Goal: Information Seeking & Learning: Learn about a topic

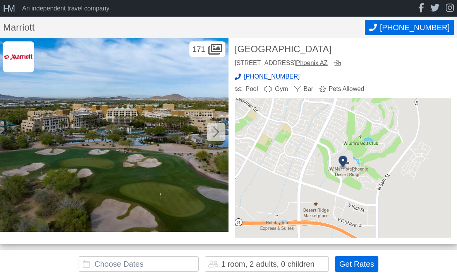
click at [220, 131] on div at bounding box center [216, 132] width 19 height 19
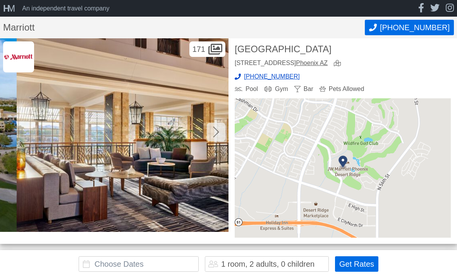
scroll to position [0, 229]
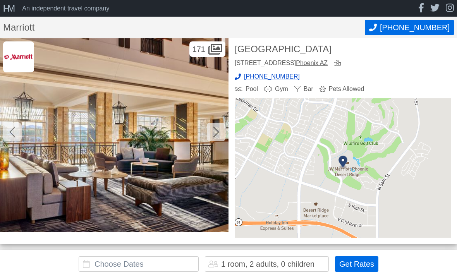
click at [218, 142] on img at bounding box center [114, 135] width 229 height 194
click at [216, 126] on icon at bounding box center [216, 132] width 6 height 12
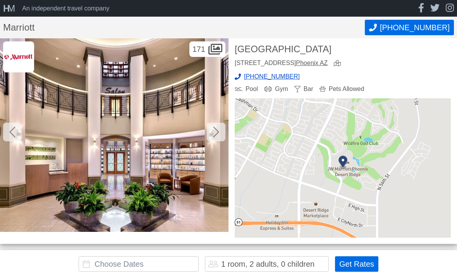
click at [214, 128] on icon at bounding box center [216, 132] width 6 height 12
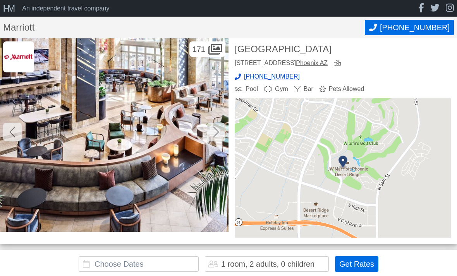
click at [214, 130] on icon at bounding box center [216, 132] width 6 height 12
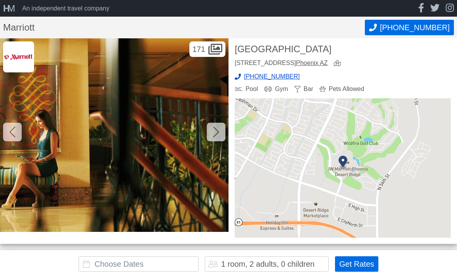
click at [212, 124] on div at bounding box center [216, 132] width 19 height 19
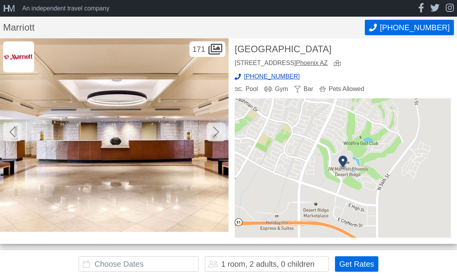
click at [211, 137] on div at bounding box center [216, 132] width 19 height 19
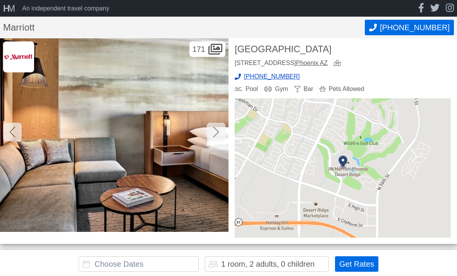
click at [210, 133] on div at bounding box center [216, 132] width 19 height 19
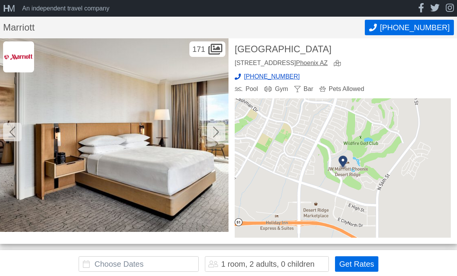
click at [210, 132] on div at bounding box center [216, 132] width 19 height 19
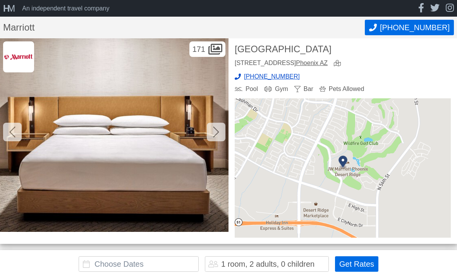
click at [211, 131] on div at bounding box center [216, 132] width 19 height 19
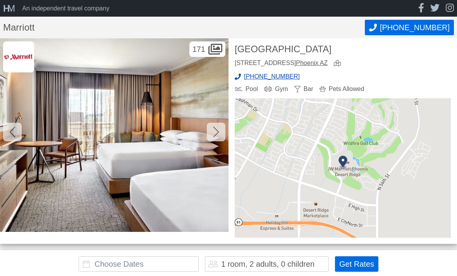
click at [213, 136] on icon at bounding box center [216, 132] width 6 height 12
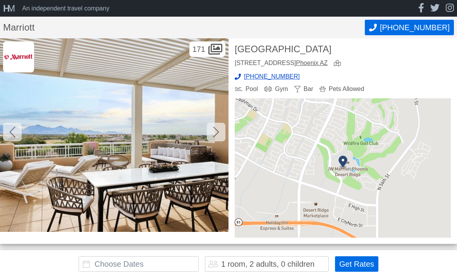
click at [212, 136] on div at bounding box center [216, 132] width 19 height 19
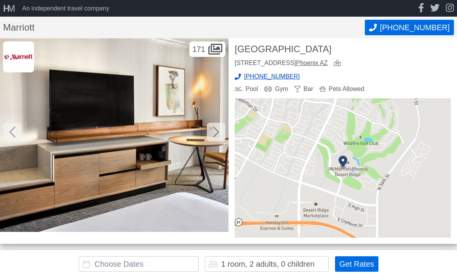
click at [213, 137] on icon at bounding box center [216, 132] width 6 height 12
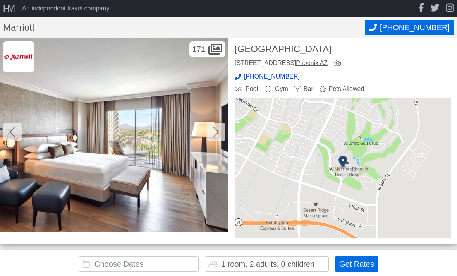
click at [214, 133] on icon at bounding box center [216, 132] width 6 height 12
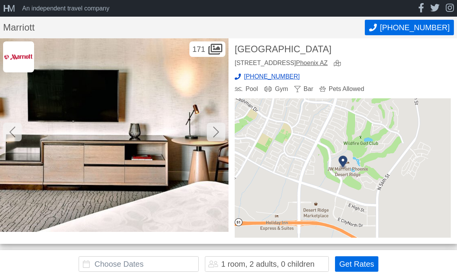
click at [212, 134] on div at bounding box center [216, 132] width 19 height 19
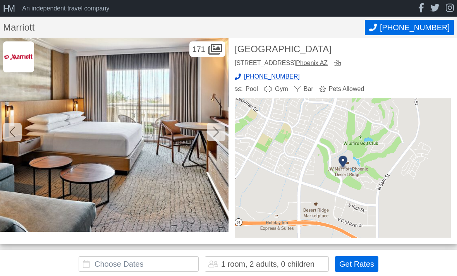
click at [210, 133] on div at bounding box center [216, 132] width 19 height 19
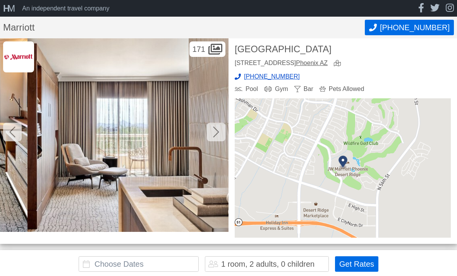
scroll to position [0, 3429]
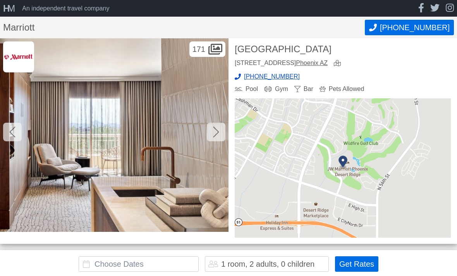
click at [213, 133] on icon at bounding box center [216, 132] width 6 height 12
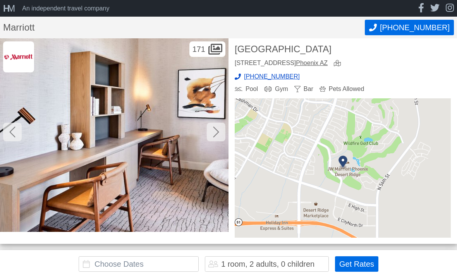
click at [217, 133] on icon at bounding box center [216, 132] width 6 height 12
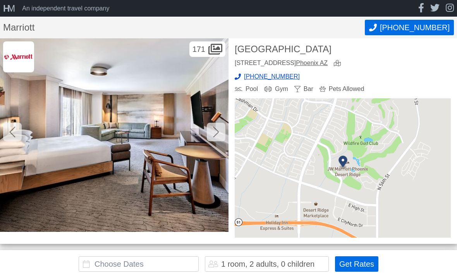
click at [215, 134] on icon at bounding box center [216, 132] width 6 height 12
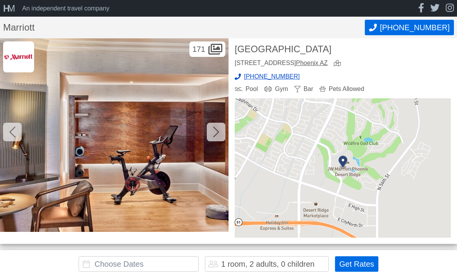
click at [210, 134] on div at bounding box center [216, 132] width 19 height 19
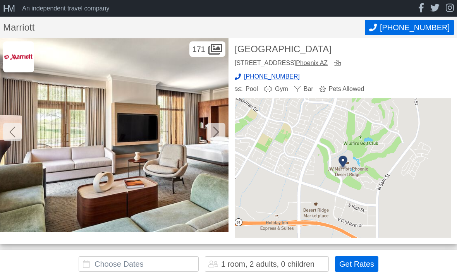
click at [212, 131] on div at bounding box center [216, 132] width 19 height 19
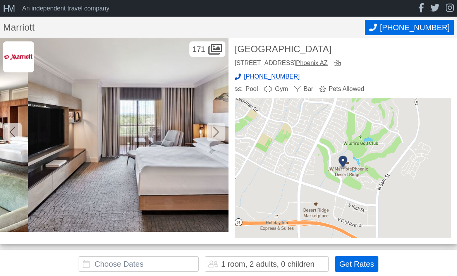
scroll to position [0, 4572]
